Goal: Complete application form

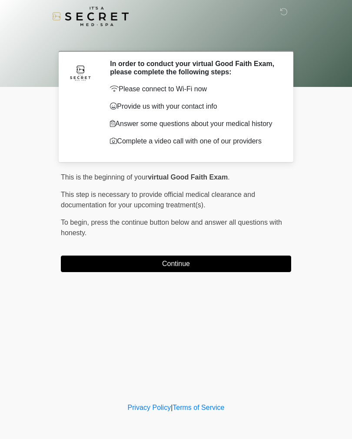
click at [200, 266] on button "Continue" at bounding box center [176, 263] width 230 height 17
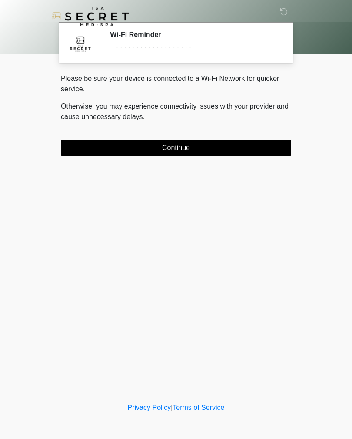
click at [208, 147] on button "Continue" at bounding box center [176, 147] width 230 height 17
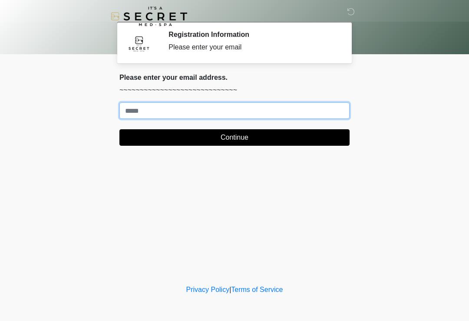
click at [273, 108] on input "Where should we email your treatment plan?" at bounding box center [234, 110] width 230 height 17
click at [163, 106] on input "Where should we email your treatment plan?" at bounding box center [234, 110] width 230 height 17
click at [242, 109] on input "Where should we email your treatment plan?" at bounding box center [234, 110] width 230 height 17
type input "**********"
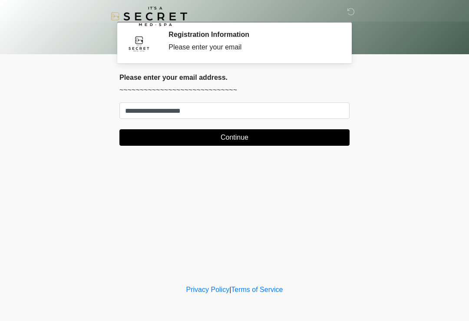
click at [261, 137] on button "Continue" at bounding box center [234, 137] width 230 height 17
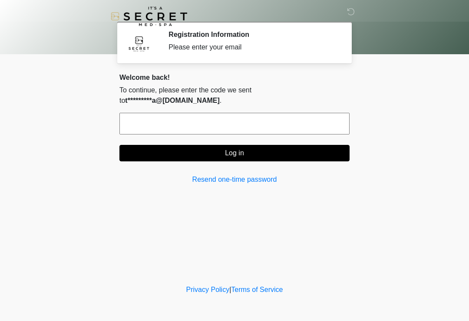
click at [259, 100] on div "Welcome back! To continue, please enter the code we sent to t*********a@[DOMAIN…" at bounding box center [234, 129] width 230 height 112
click at [223, 113] on input "text" at bounding box center [234, 124] width 230 height 22
type input "******"
click at [317, 145] on button "Log in" at bounding box center [234, 153] width 230 height 17
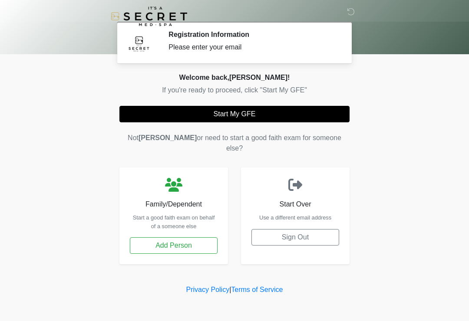
click at [318, 113] on button "Start My GFE" at bounding box center [234, 114] width 230 height 17
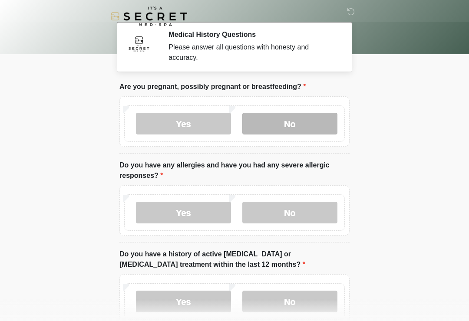
click at [311, 123] on label "No" at bounding box center [289, 124] width 95 height 22
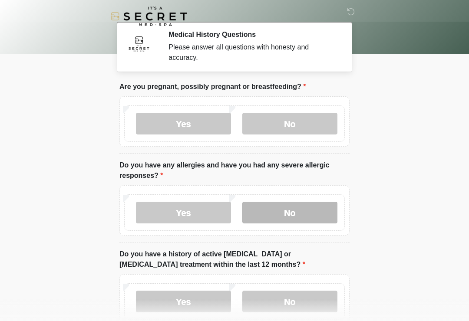
click at [294, 214] on label "No" at bounding box center [289, 213] width 95 height 22
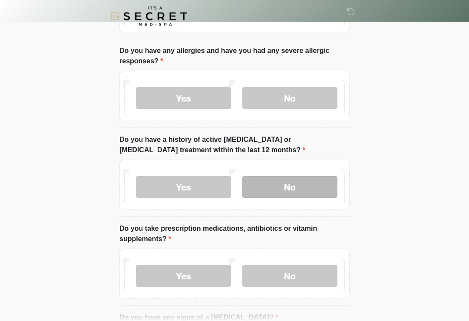
click at [306, 189] on label "No" at bounding box center [289, 188] width 95 height 22
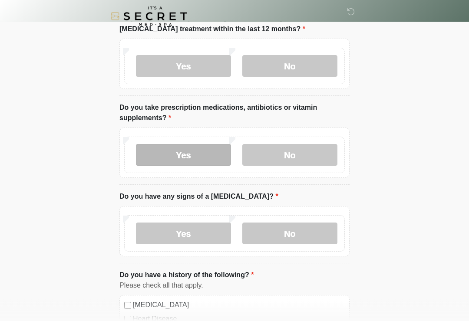
click at [201, 159] on label "Yes" at bounding box center [183, 156] width 95 height 22
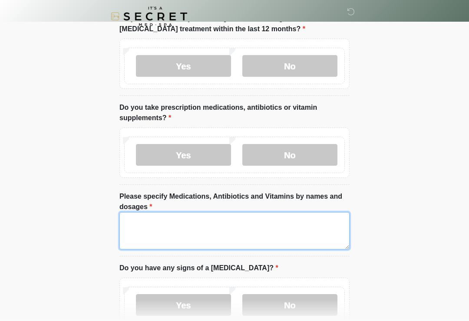
click at [197, 231] on textarea "Please specify Medications, Antibiotics and Vitamins by names and dosages" at bounding box center [234, 230] width 230 height 37
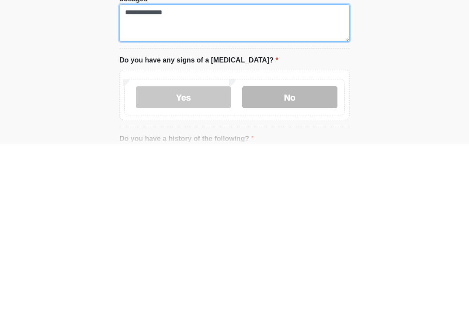
type textarea "**********"
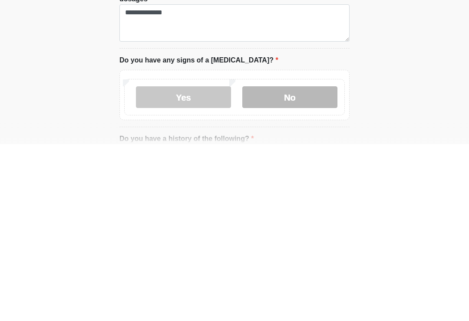
click at [296, 264] on label "No" at bounding box center [289, 275] width 95 height 22
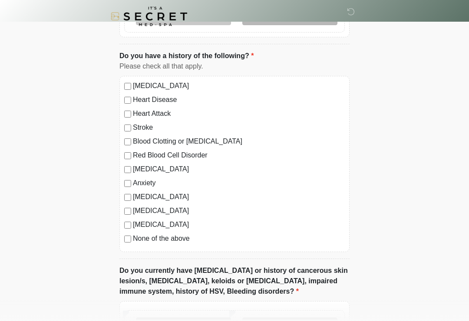
scroll to position [528, 0]
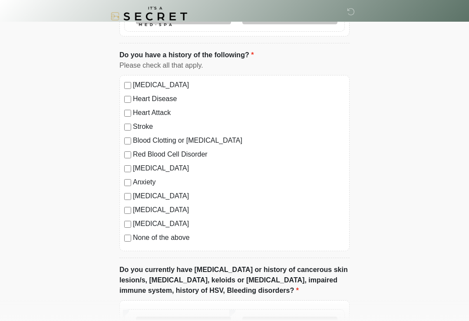
click at [169, 238] on label "None of the above" at bounding box center [239, 238] width 212 height 10
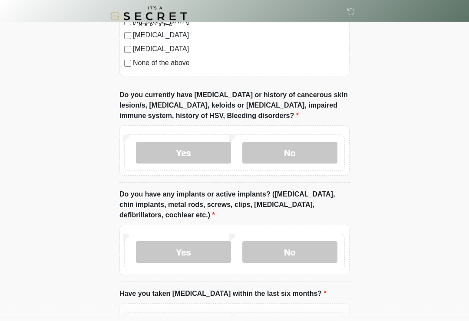
scroll to position [703, 0]
click at [299, 153] on label "No" at bounding box center [289, 153] width 95 height 22
click at [292, 251] on label "No" at bounding box center [289, 252] width 95 height 22
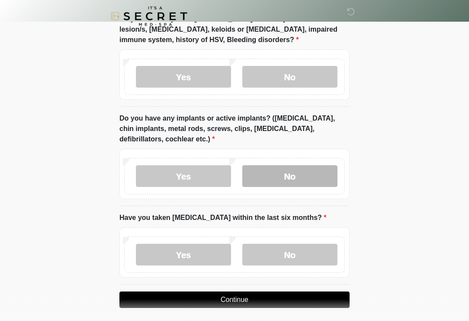
scroll to position [797, 0]
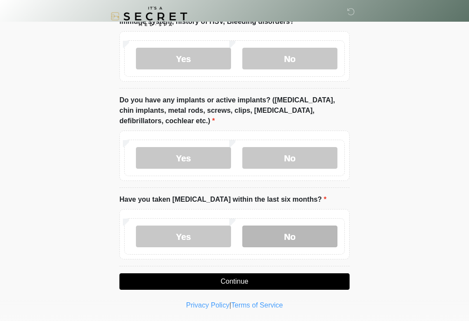
click at [301, 236] on label "No" at bounding box center [289, 237] width 95 height 22
click at [283, 280] on button "Continue" at bounding box center [234, 282] width 230 height 17
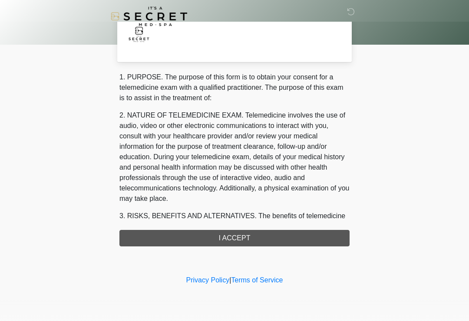
scroll to position [0, 0]
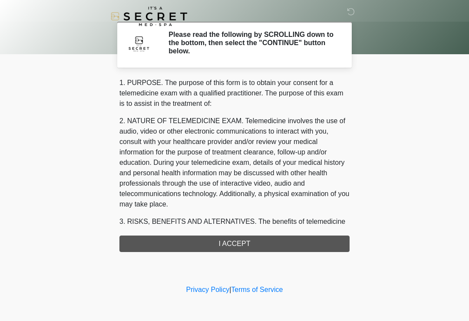
click at [276, 244] on div "1. PURPOSE. The purpose of this form is to obtain your consent for a telemedici…" at bounding box center [234, 165] width 230 height 175
click at [273, 244] on div "1. PURPOSE. The purpose of this form is to obtain your consent for a telemedici…" at bounding box center [234, 165] width 230 height 175
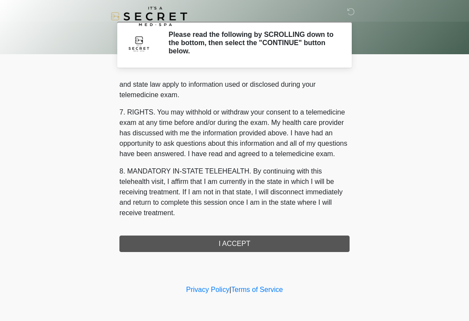
scroll to position [356, 0]
click at [265, 242] on button "I ACCEPT" at bounding box center [234, 244] width 230 height 17
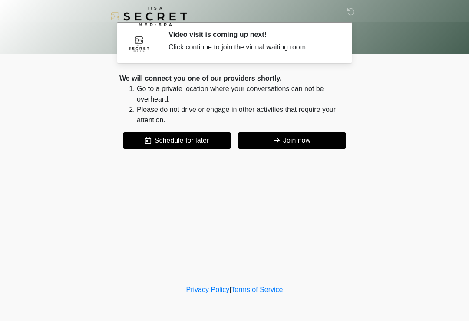
click at [306, 139] on button "Join now" at bounding box center [292, 140] width 108 height 17
